Goal: Transaction & Acquisition: Register for event/course

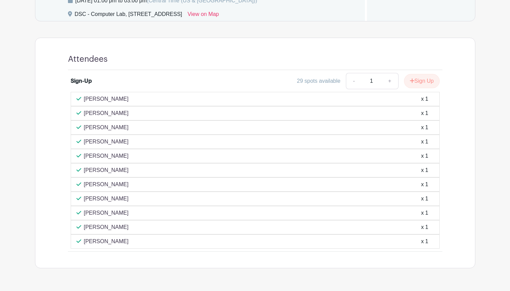
scroll to position [391, 0]
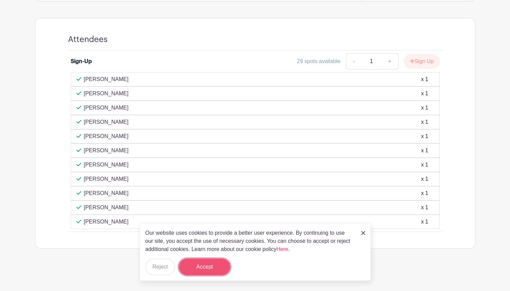
click at [208, 270] on button "Accept" at bounding box center [204, 267] width 51 height 16
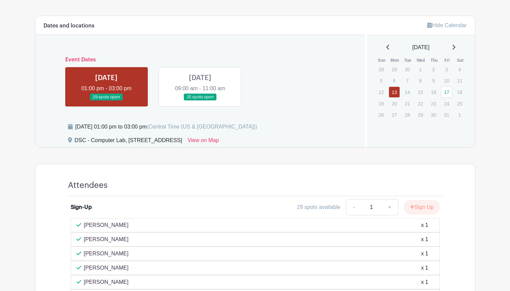
scroll to position [187, 0]
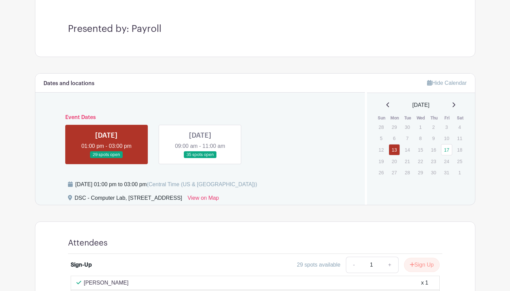
click at [200, 159] on link at bounding box center [200, 159] width 0 height 0
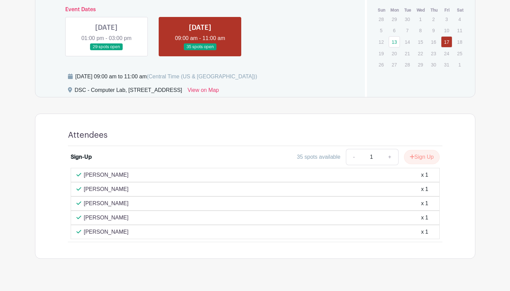
scroll to position [305, 0]
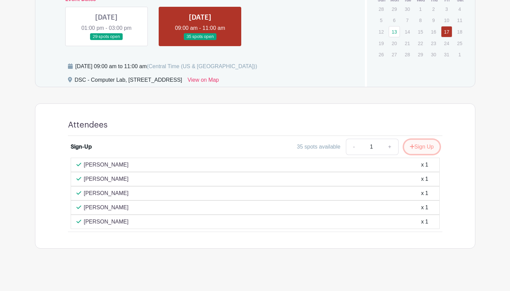
click at [428, 146] on button "Sign Up" at bounding box center [422, 147] width 36 height 14
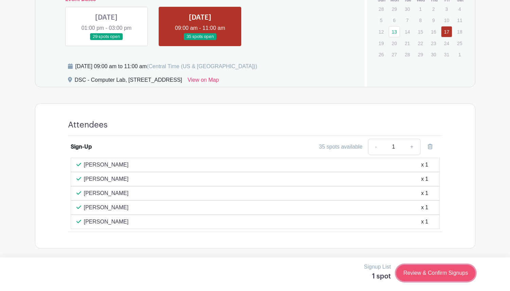
click at [455, 274] on link "Review & Confirm Signups" at bounding box center [435, 273] width 79 height 16
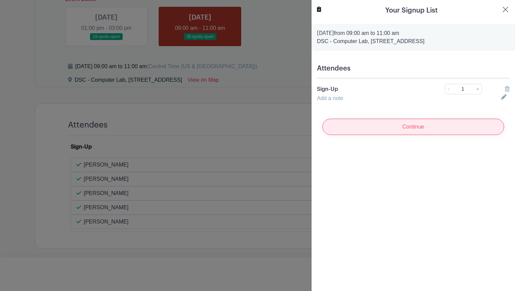
click at [369, 128] on input "Continue" at bounding box center [413, 127] width 182 height 16
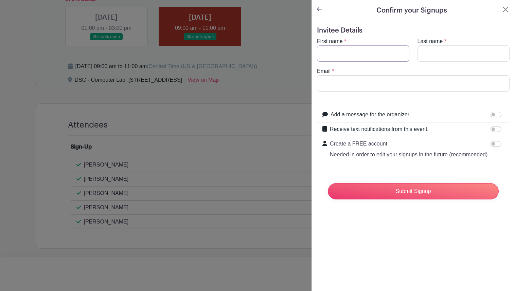
click at [364, 57] on input "First name" at bounding box center [363, 54] width 92 height 16
type input "[PERSON_NAME]"
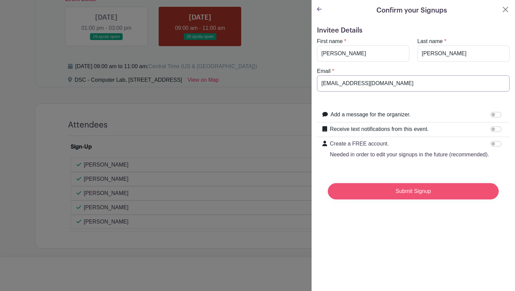
type input "[EMAIL_ADDRESS][DOMAIN_NAME]"
click at [412, 198] on input "Submit Signup" at bounding box center [413, 191] width 171 height 16
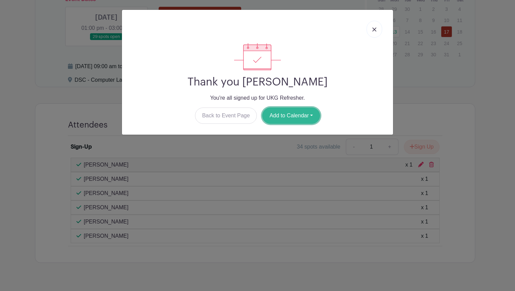
click at [291, 117] on button "Add to Calendar" at bounding box center [291, 116] width 58 height 16
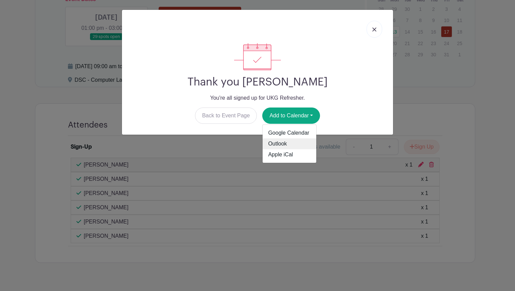
click at [289, 142] on link "Outlook" at bounding box center [290, 144] width 54 height 11
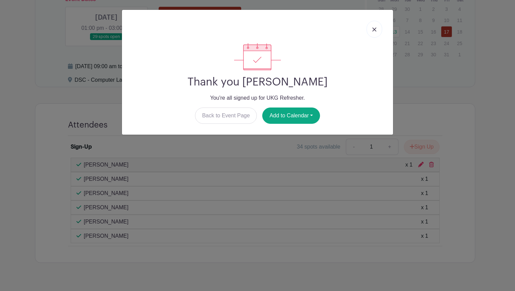
click at [443, 75] on div "Thank you [PERSON_NAME] You're all signed up for UKG Refresher. Back to Event P…" at bounding box center [257, 145] width 515 height 291
